Goal: Task Accomplishment & Management: Use online tool/utility

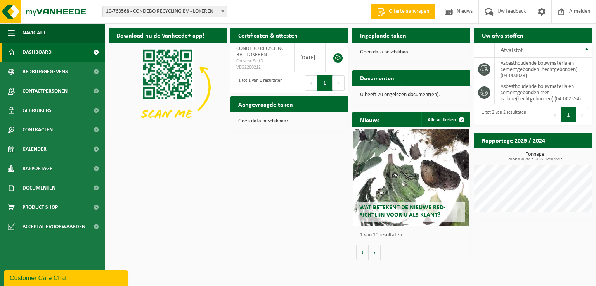
drag, startPoint x: 25, startPoint y: 152, endPoint x: 279, endPoint y: 91, distance: 261.7
click at [25, 152] on span "Kalender" at bounding box center [34, 149] width 24 height 19
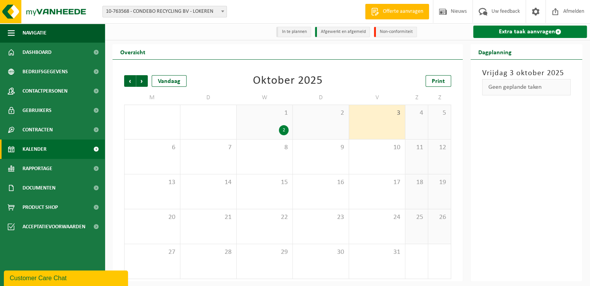
click at [547, 35] on link "Extra taak aanvragen" at bounding box center [530, 32] width 114 height 12
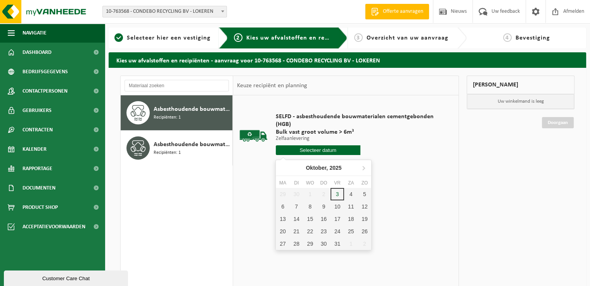
click at [318, 149] on input "text" at bounding box center [318, 150] width 85 height 10
click at [284, 208] on div "6" at bounding box center [283, 207] width 14 height 12
type input "Van [DATE]"
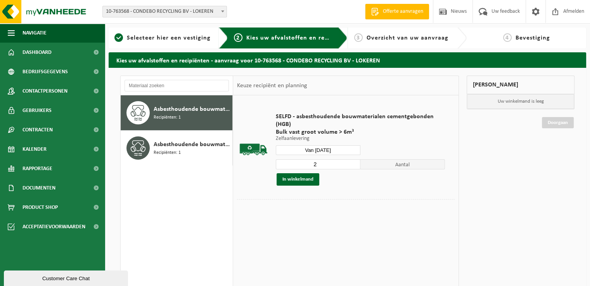
type input "2"
click at [355, 162] on input "2" at bounding box center [318, 164] width 85 height 10
click at [306, 181] on button "In winkelmand" at bounding box center [298, 179] width 43 height 12
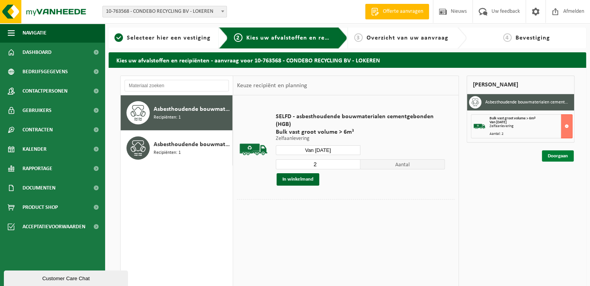
click at [552, 157] on link "Doorgaan" at bounding box center [558, 155] width 32 height 11
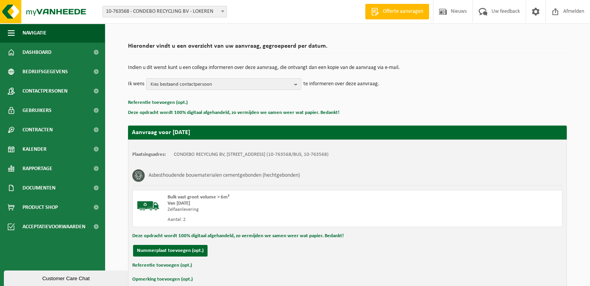
scroll to position [85, 0]
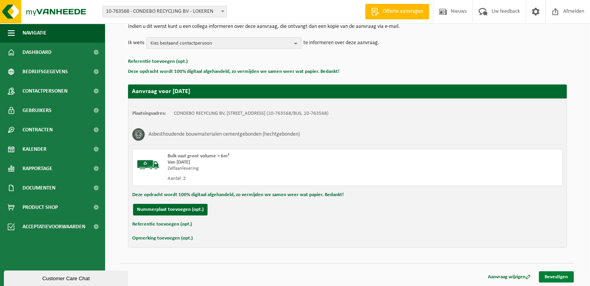
click at [550, 276] on link "Bevestigen" at bounding box center [556, 276] width 35 height 11
